Goal: Find contact information: Obtain details needed to contact an individual or organization

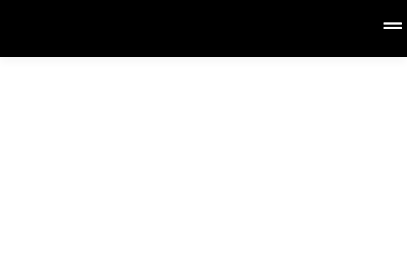
type input "合同会社オーダーメイド東京"
type input "info@ordermade-tokyo.com"
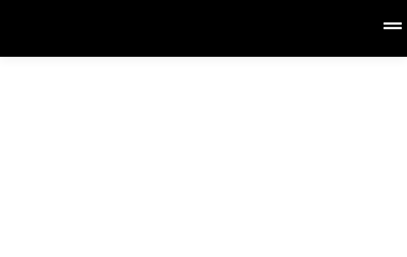
type input "合同会社オーダーメイド東京"
